Goal: Entertainment & Leisure: Consume media (video, audio)

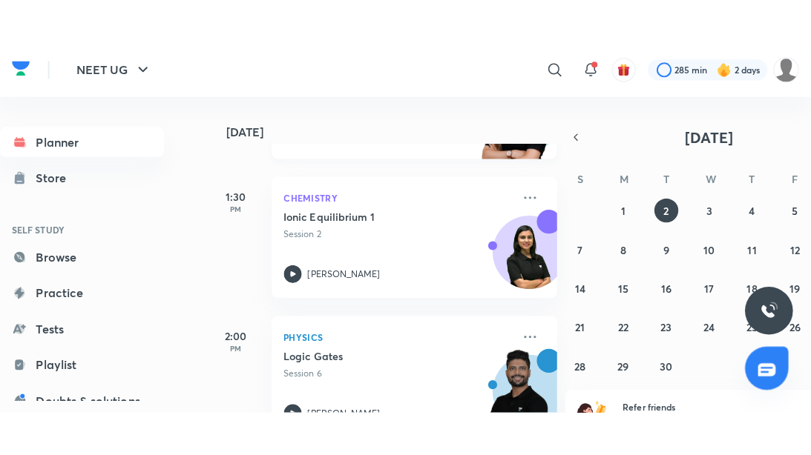
scroll to position [228, 0]
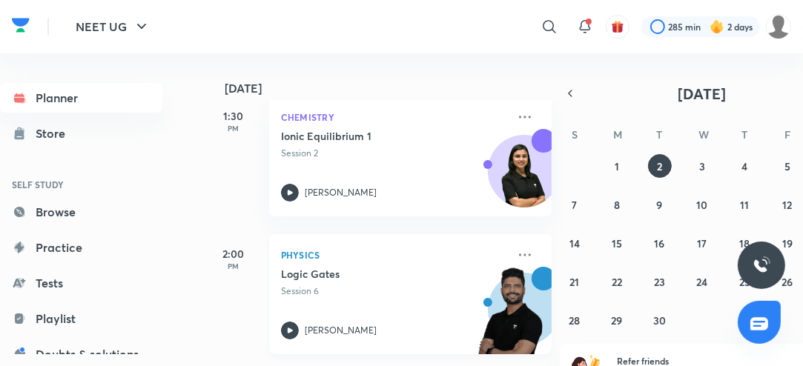
click at [290, 336] on icon at bounding box center [290, 331] width 18 height 18
